Goal: Task Accomplishment & Management: Manage account settings

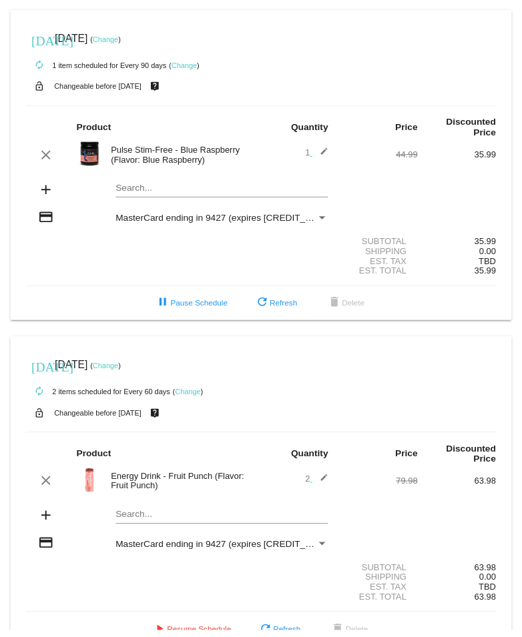
scroll to position [20, 0]
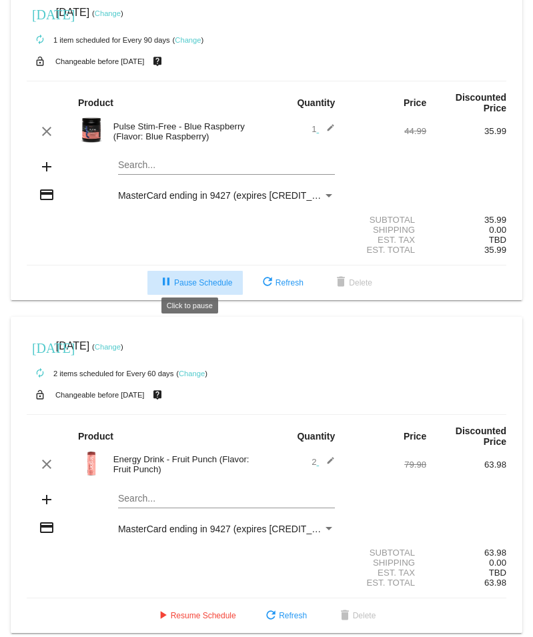
click at [189, 278] on span "pause Pause Schedule" at bounding box center [195, 282] width 74 height 9
click at [121, 343] on link "Change" at bounding box center [108, 347] width 26 height 8
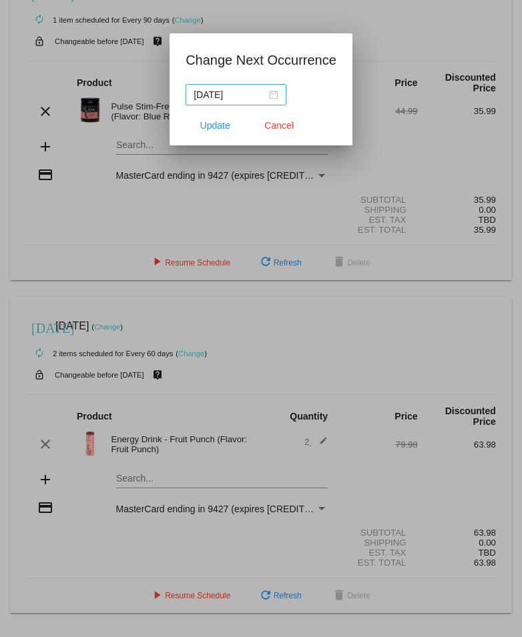
click at [270, 96] on div "[DATE]" at bounding box center [236, 94] width 85 height 15
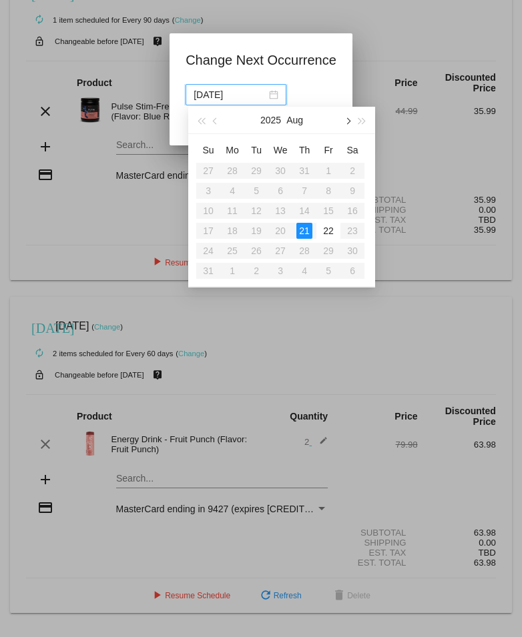
click at [344, 121] on button "button" at bounding box center [347, 120] width 15 height 27
click at [210, 230] on div "21" at bounding box center [208, 231] width 16 height 16
type input "[DATE]"
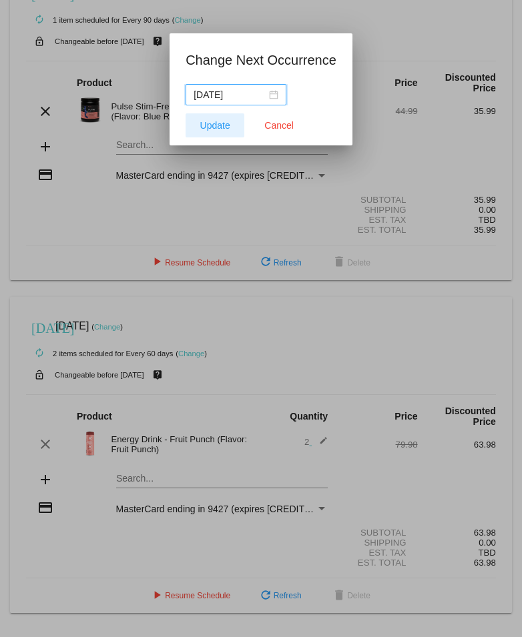
click at [230, 126] on span "Update" at bounding box center [215, 125] width 30 height 11
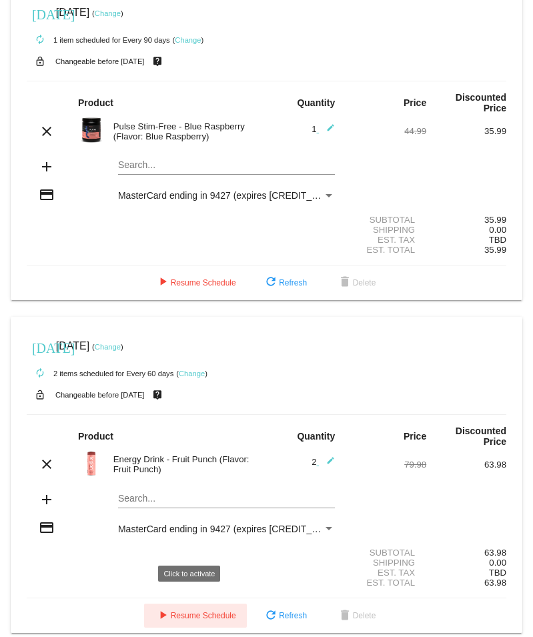
click at [195, 611] on span "play_arrow Resume Schedule" at bounding box center [195, 615] width 81 height 9
click at [121, 14] on link "Change" at bounding box center [108, 13] width 26 height 8
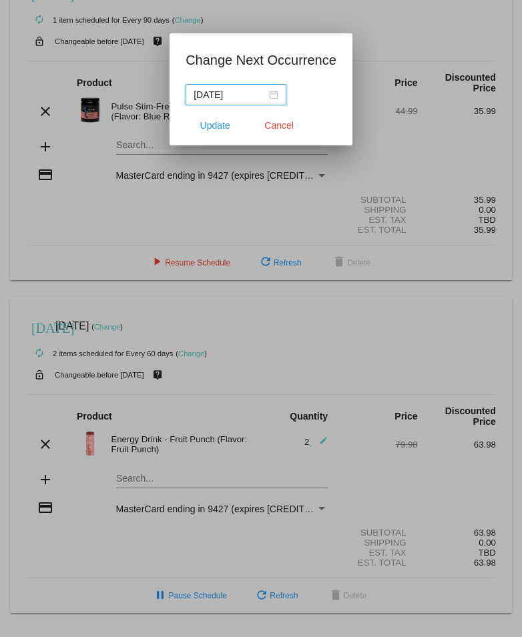
click at [267, 93] on div "[DATE]" at bounding box center [236, 94] width 85 height 15
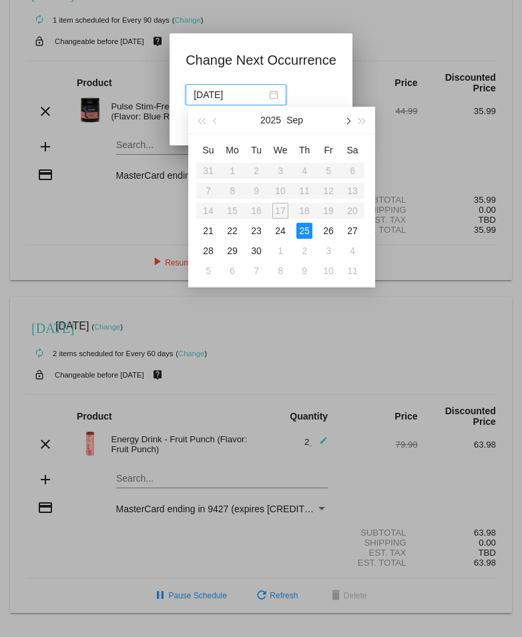
click at [345, 121] on span "button" at bounding box center [347, 121] width 7 height 7
click at [331, 236] on div "24" at bounding box center [328, 231] width 16 height 16
type input "[DATE]"
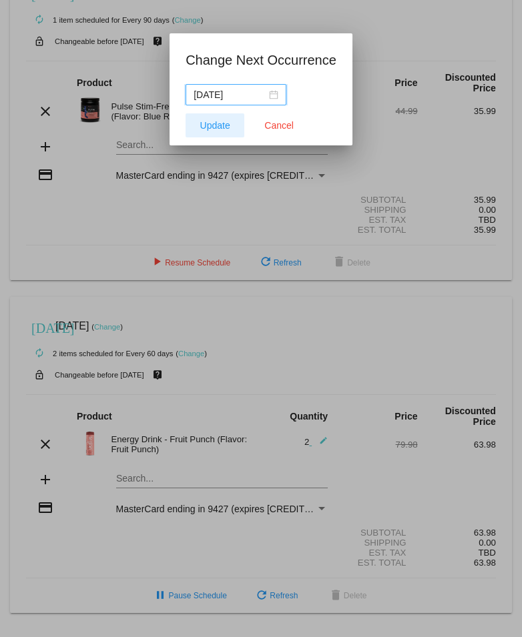
click at [216, 121] on span "Update" at bounding box center [215, 125] width 30 height 11
